Goal: Communication & Community: Answer question/provide support

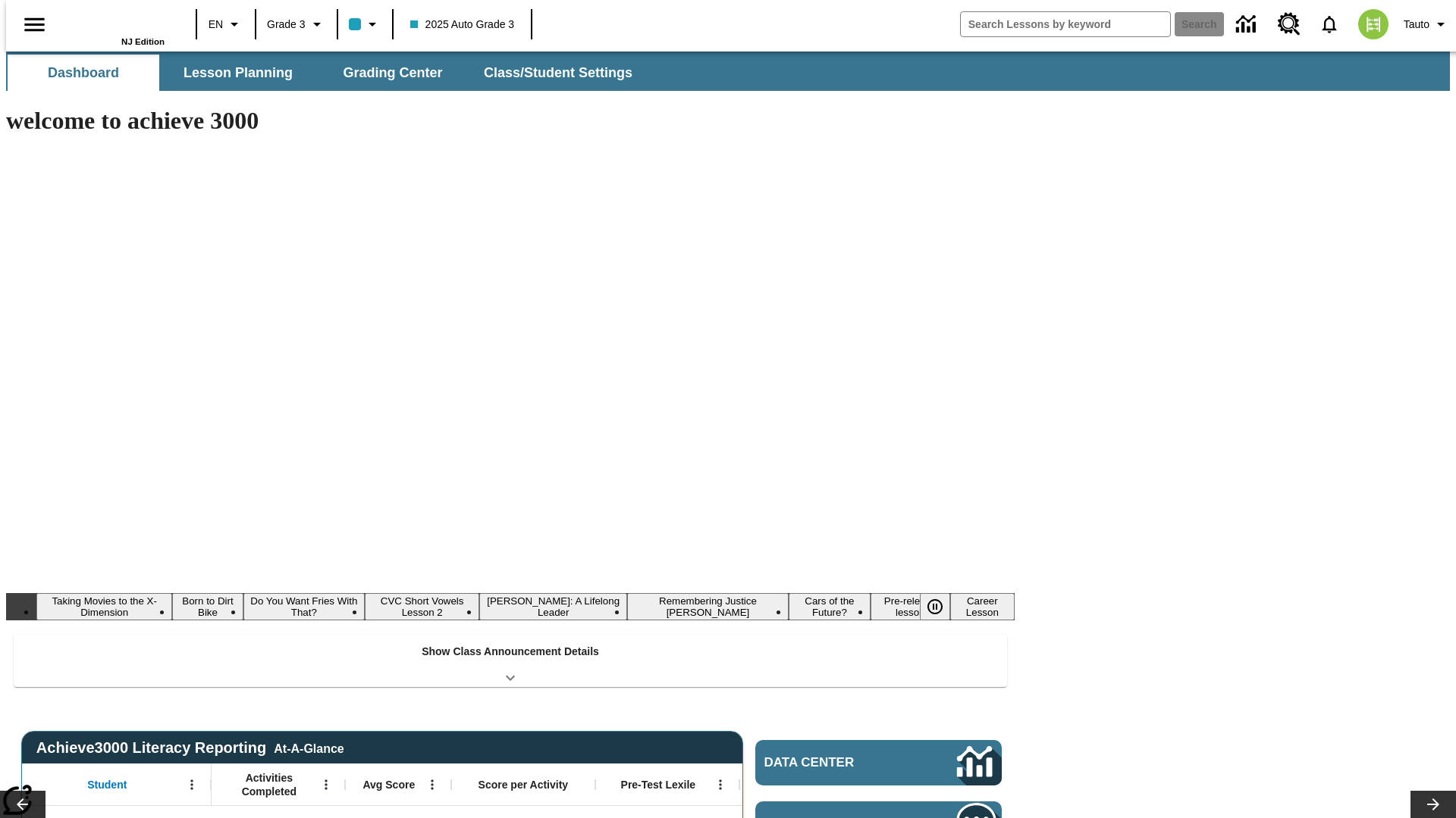
type input "-1"
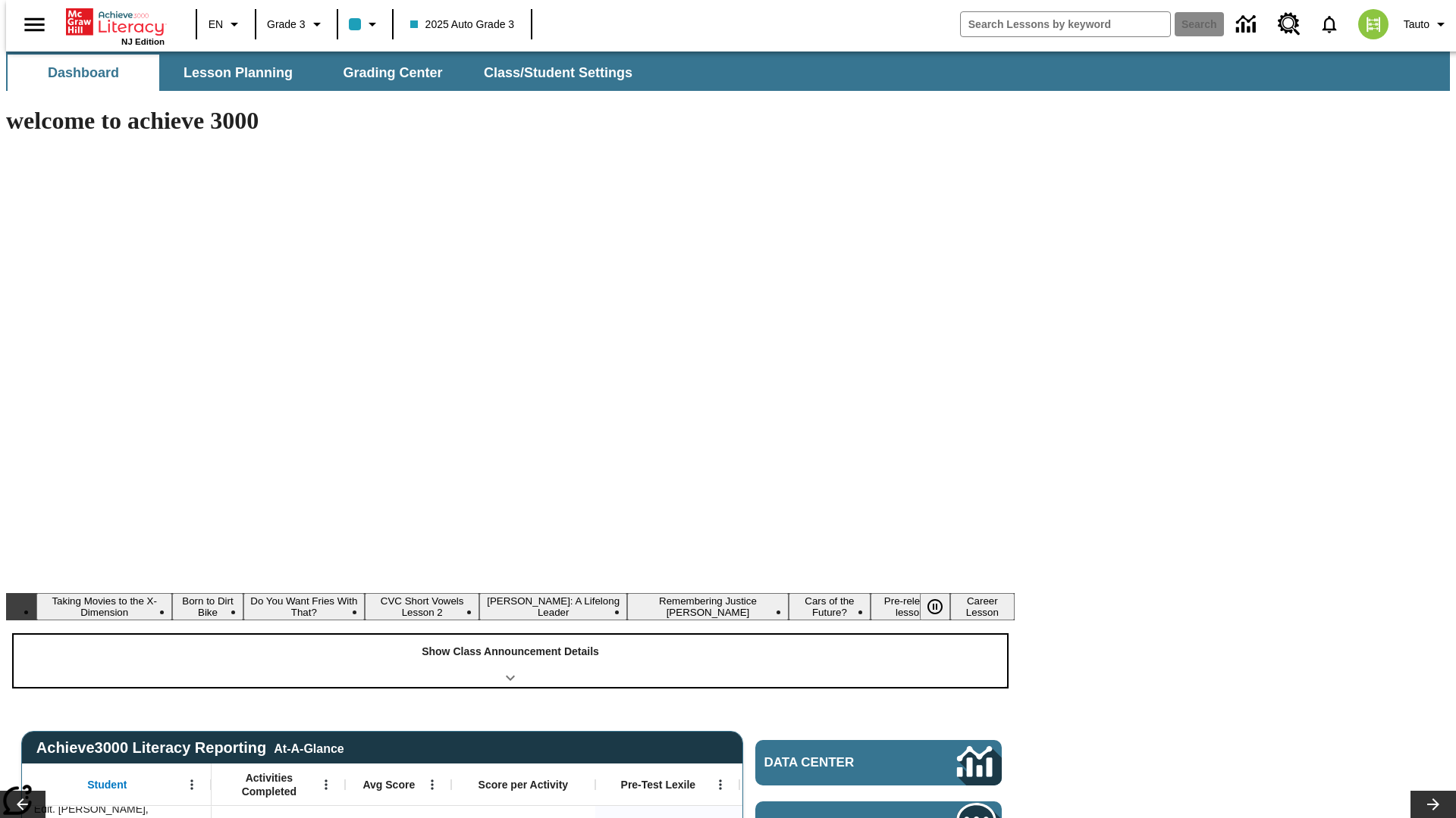
click at [511, 635] on div "Show Class Announcement Details" at bounding box center [510, 661] width 993 height 52
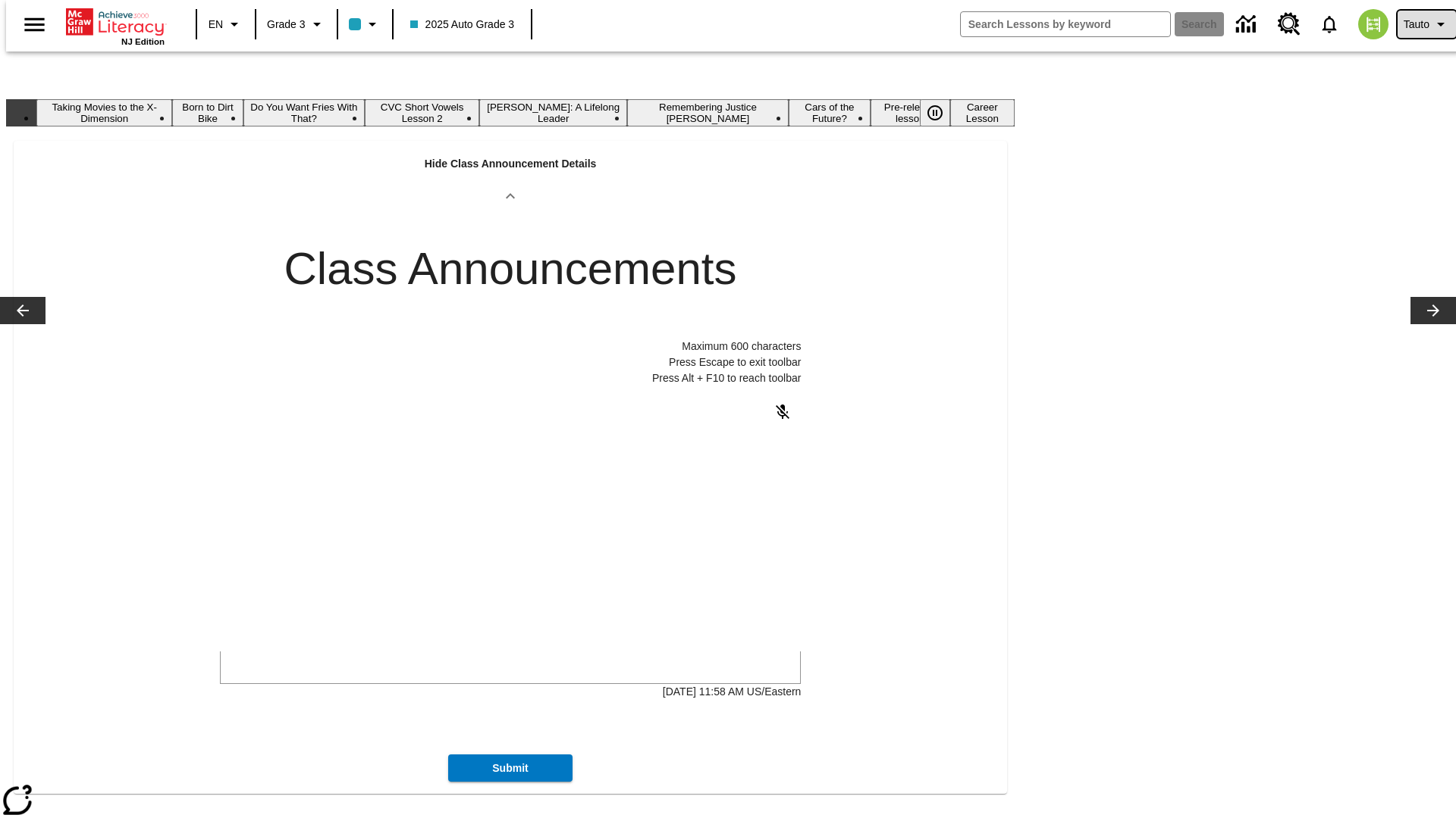
click at [1418, 24] on span "Tauto" at bounding box center [1416, 25] width 26 height 16
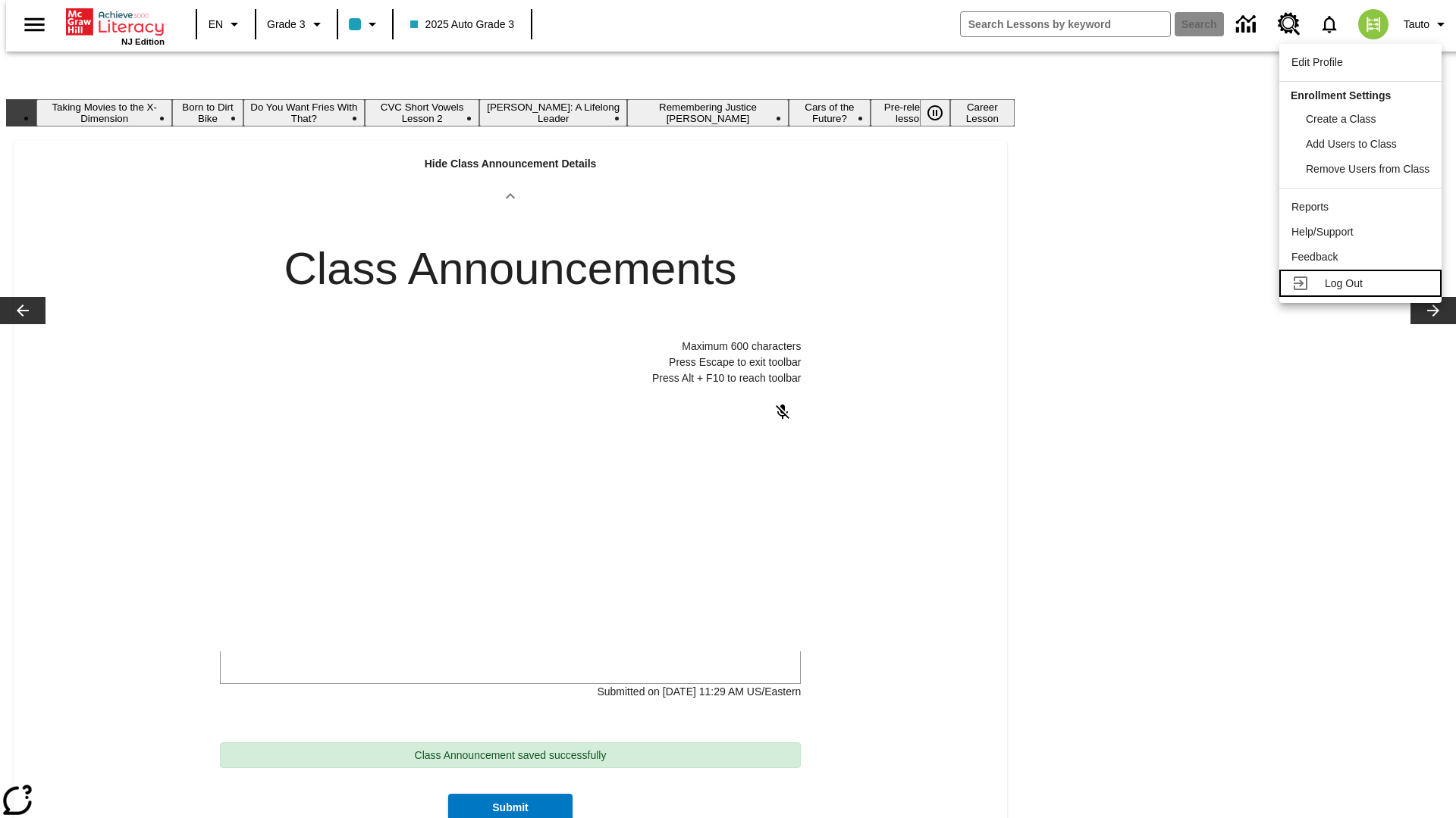
click at [1361, 283] on span "Log Out" at bounding box center [1343, 283] width 38 height 12
